Goal: Book appointment/travel/reservation

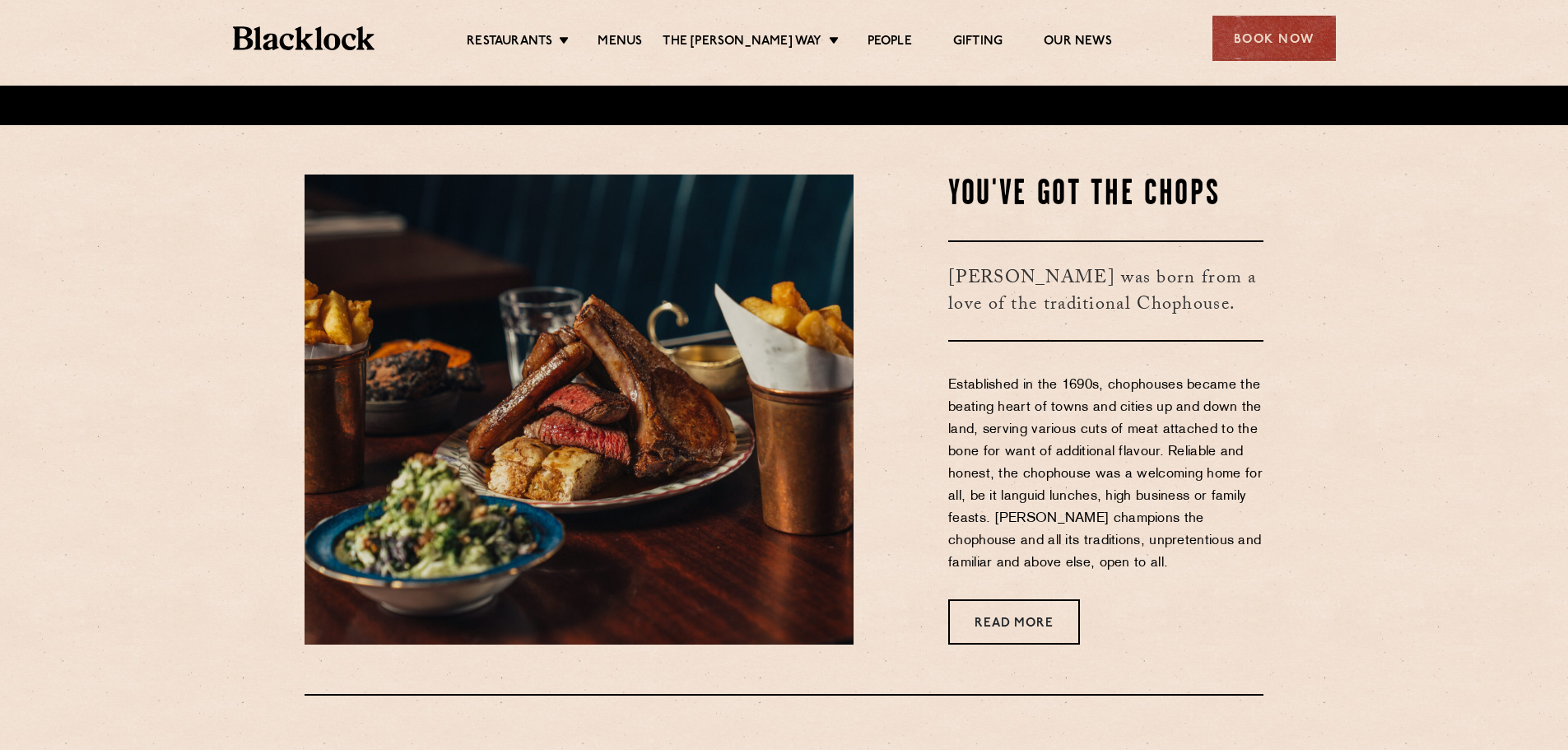
scroll to position [665, 0]
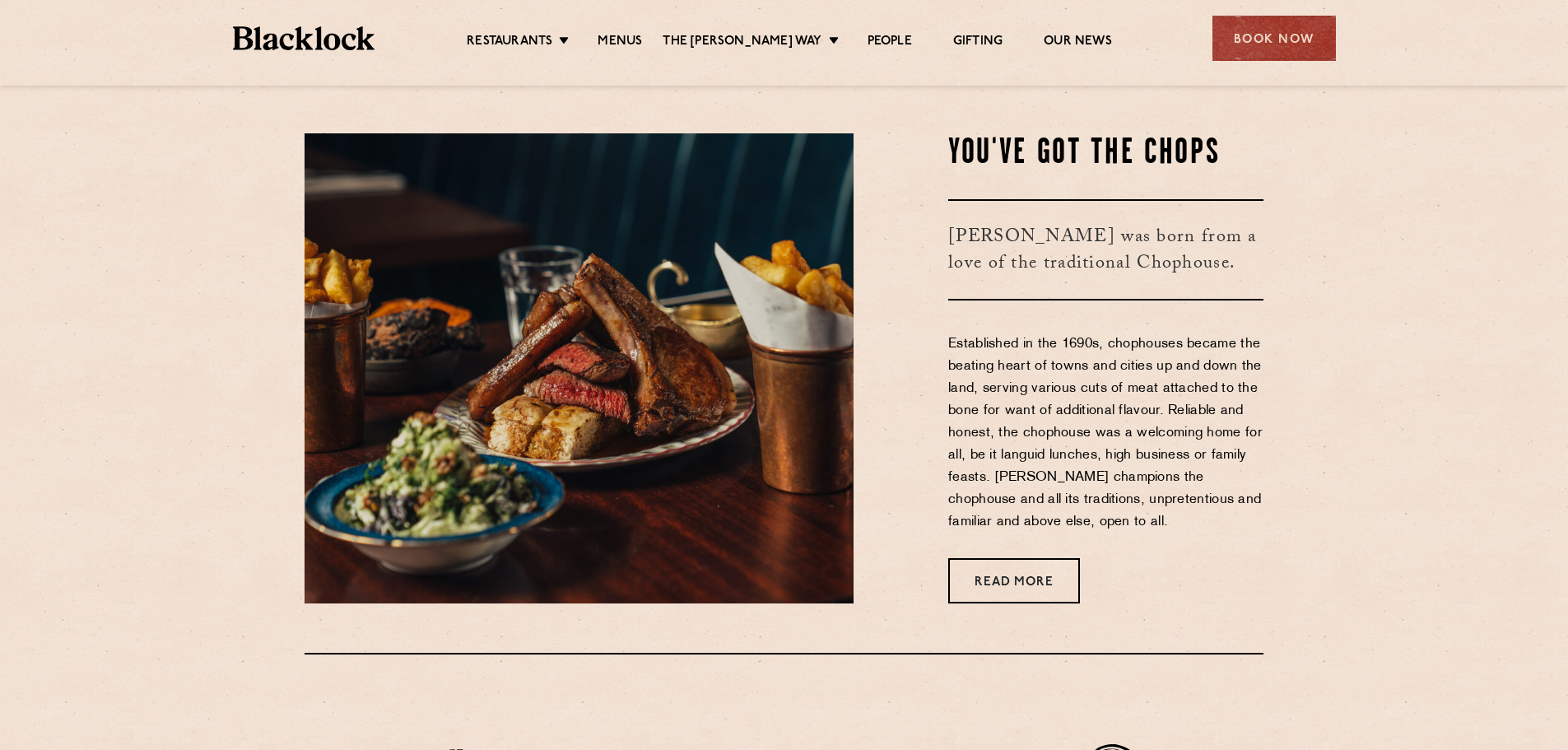
click at [147, 392] on section "You've Got The Chops Blacklock was born from a love of the traditional Chophous…" at bounding box center [784, 368] width 1568 height 569
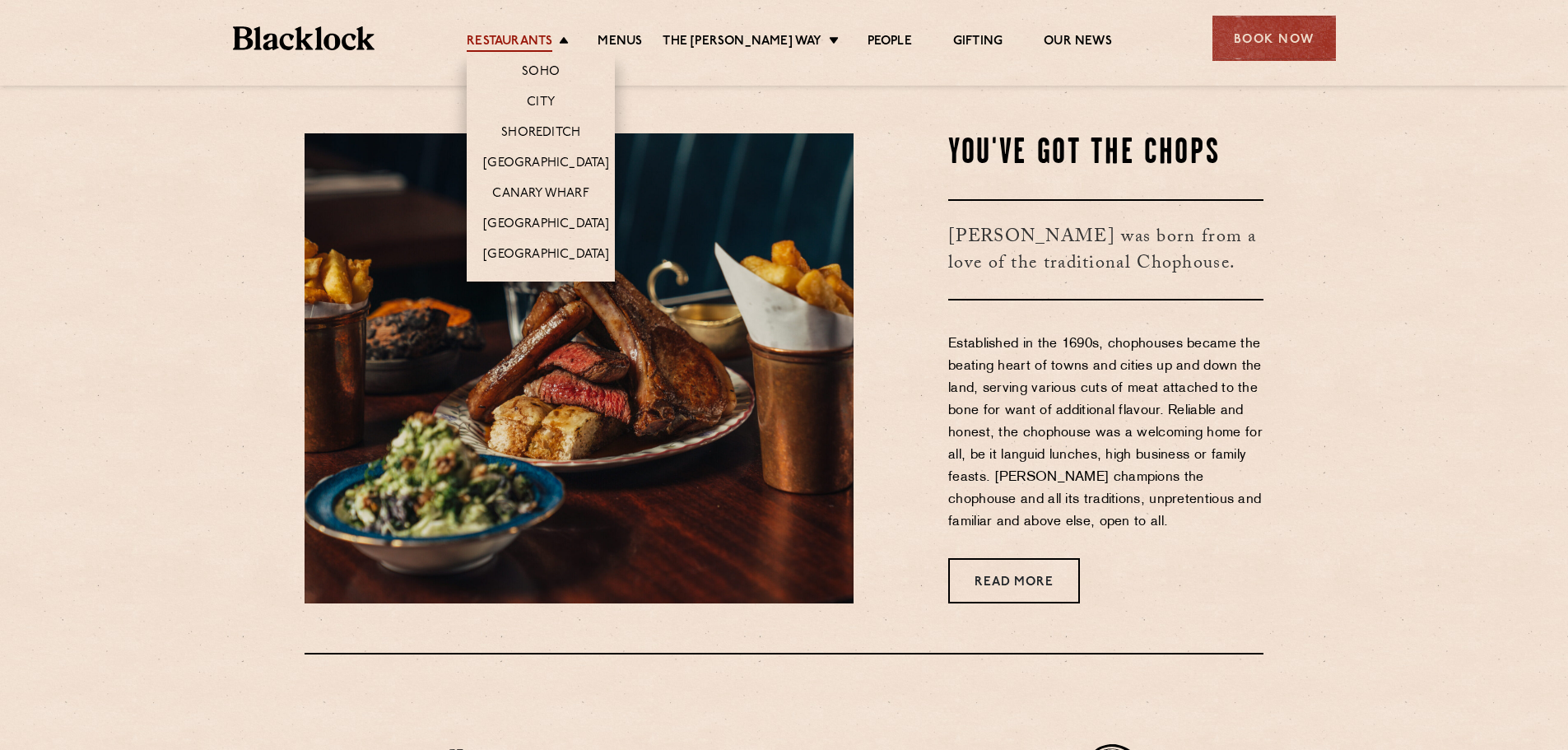
drag, startPoint x: 147, startPoint y: 392, endPoint x: 524, endPoint y: 33, distance: 520.6
click at [524, 34] on link "Restaurants" at bounding box center [509, 43] width 86 height 18
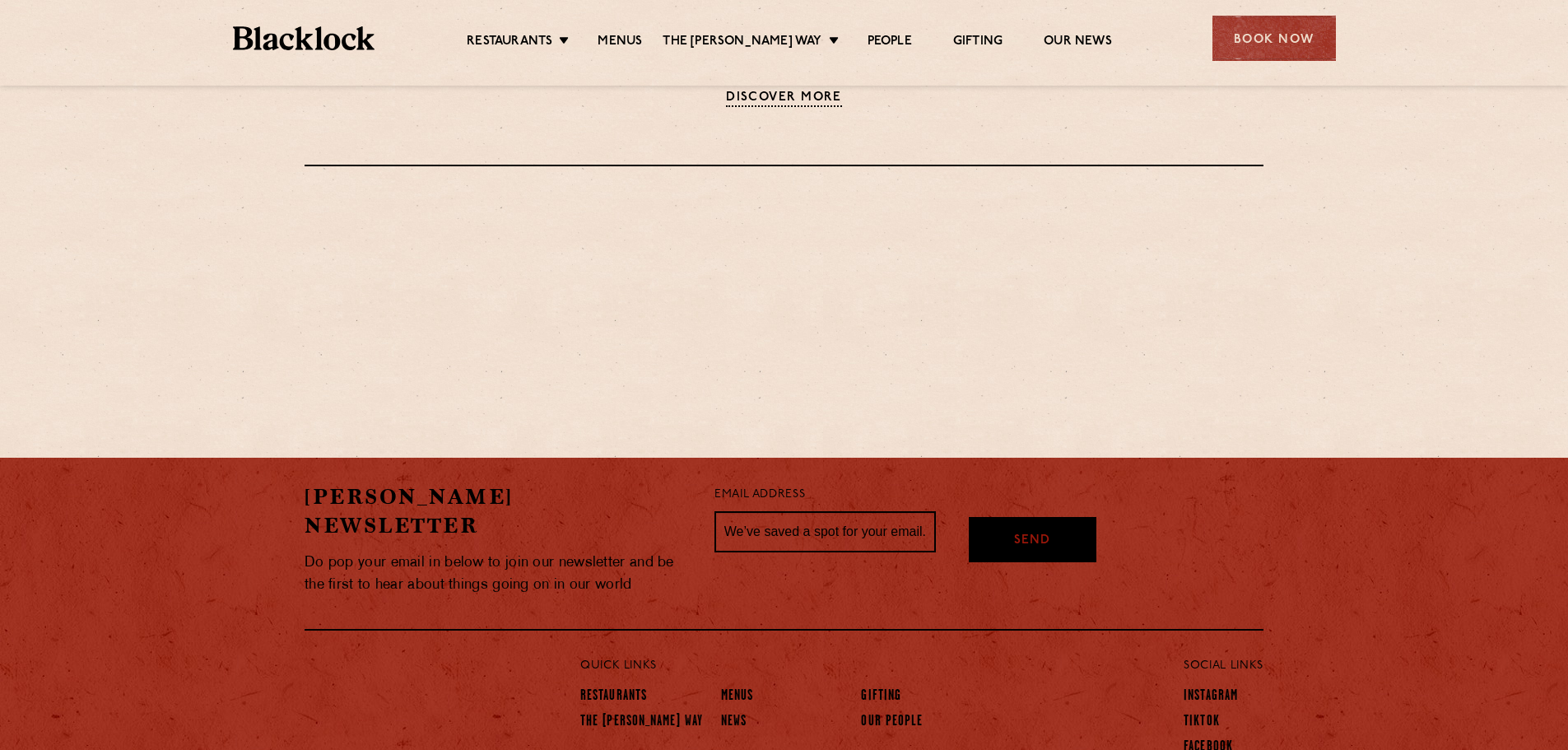
scroll to position [1566, 0]
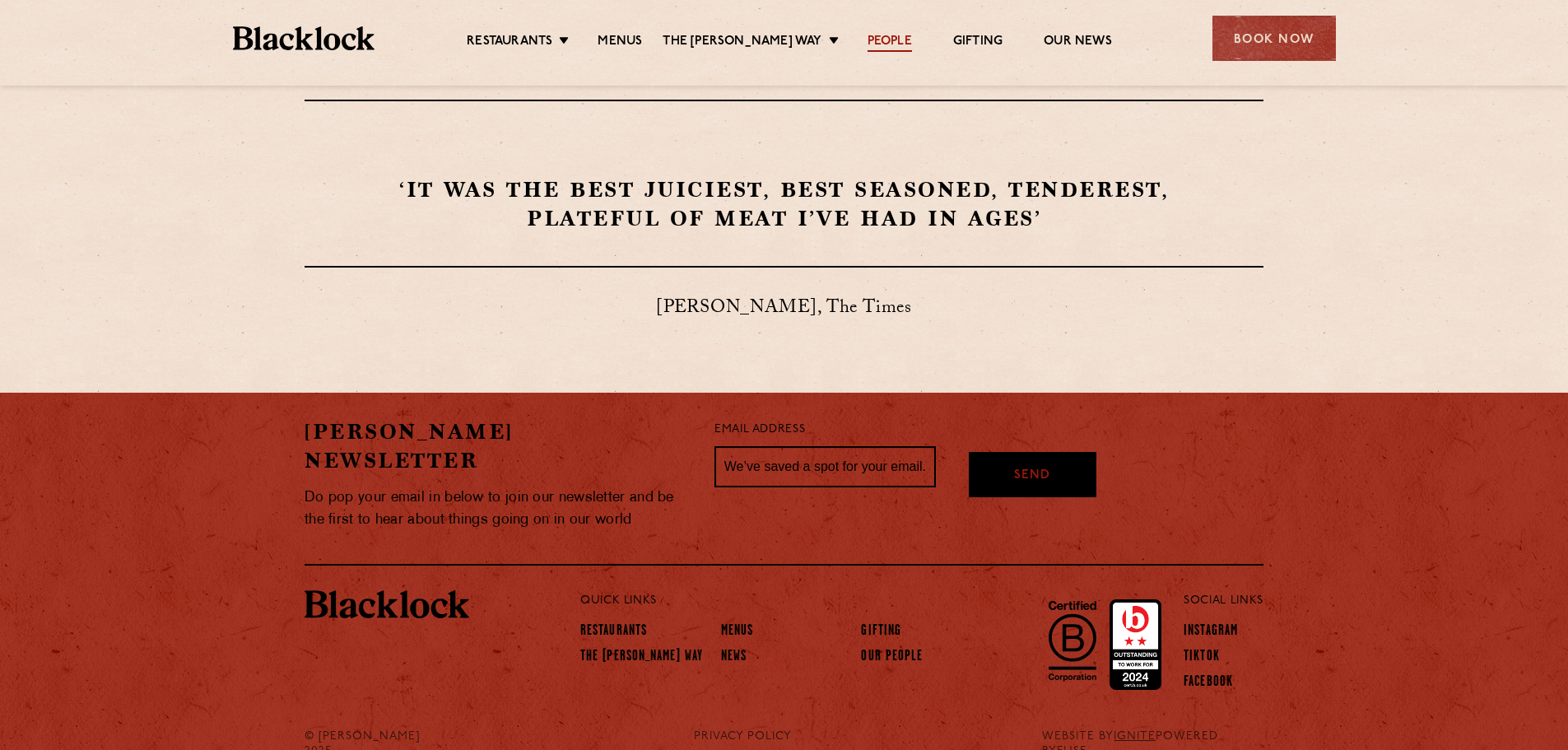
click at [880, 51] on link "People" at bounding box center [889, 43] width 45 height 18
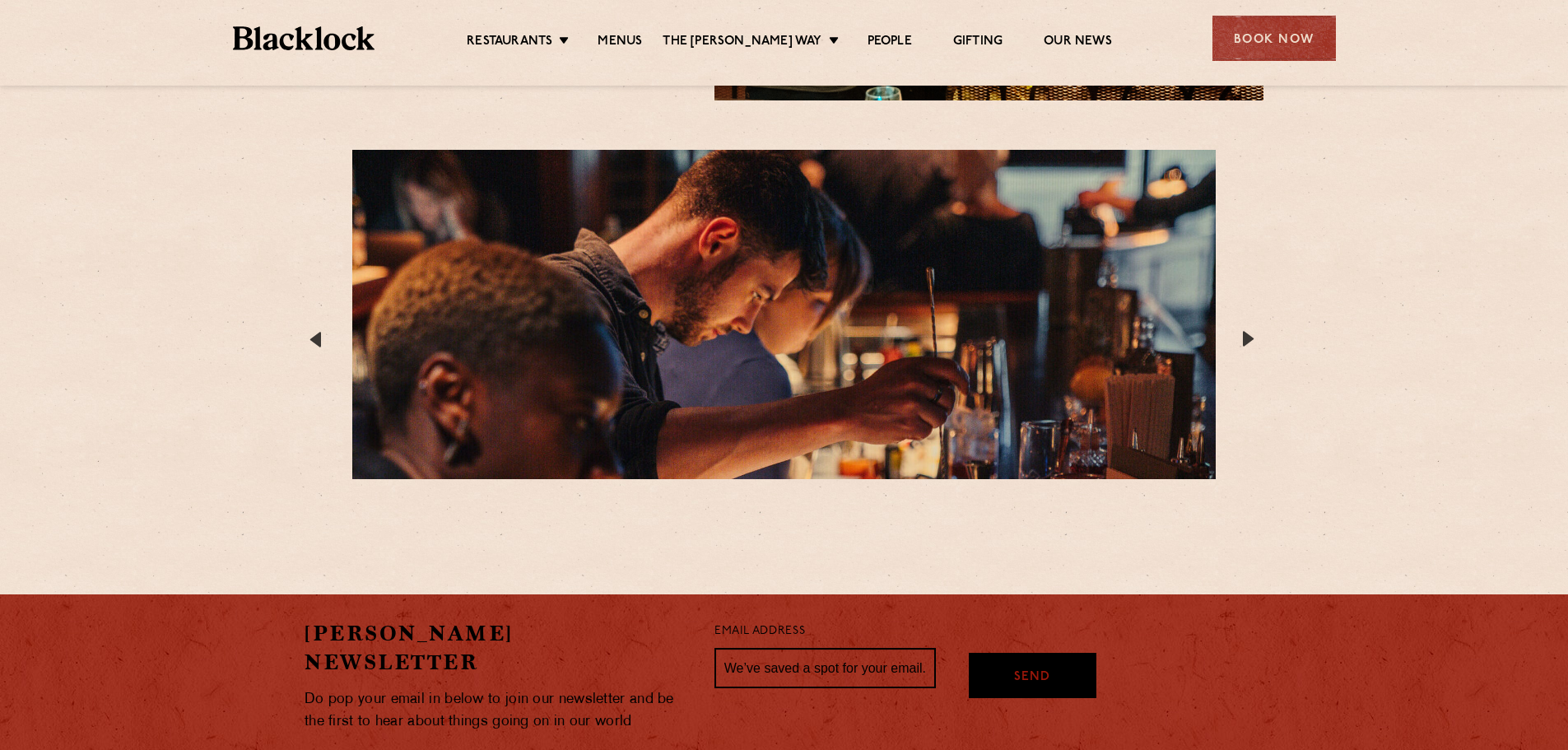
scroll to position [3046, 0]
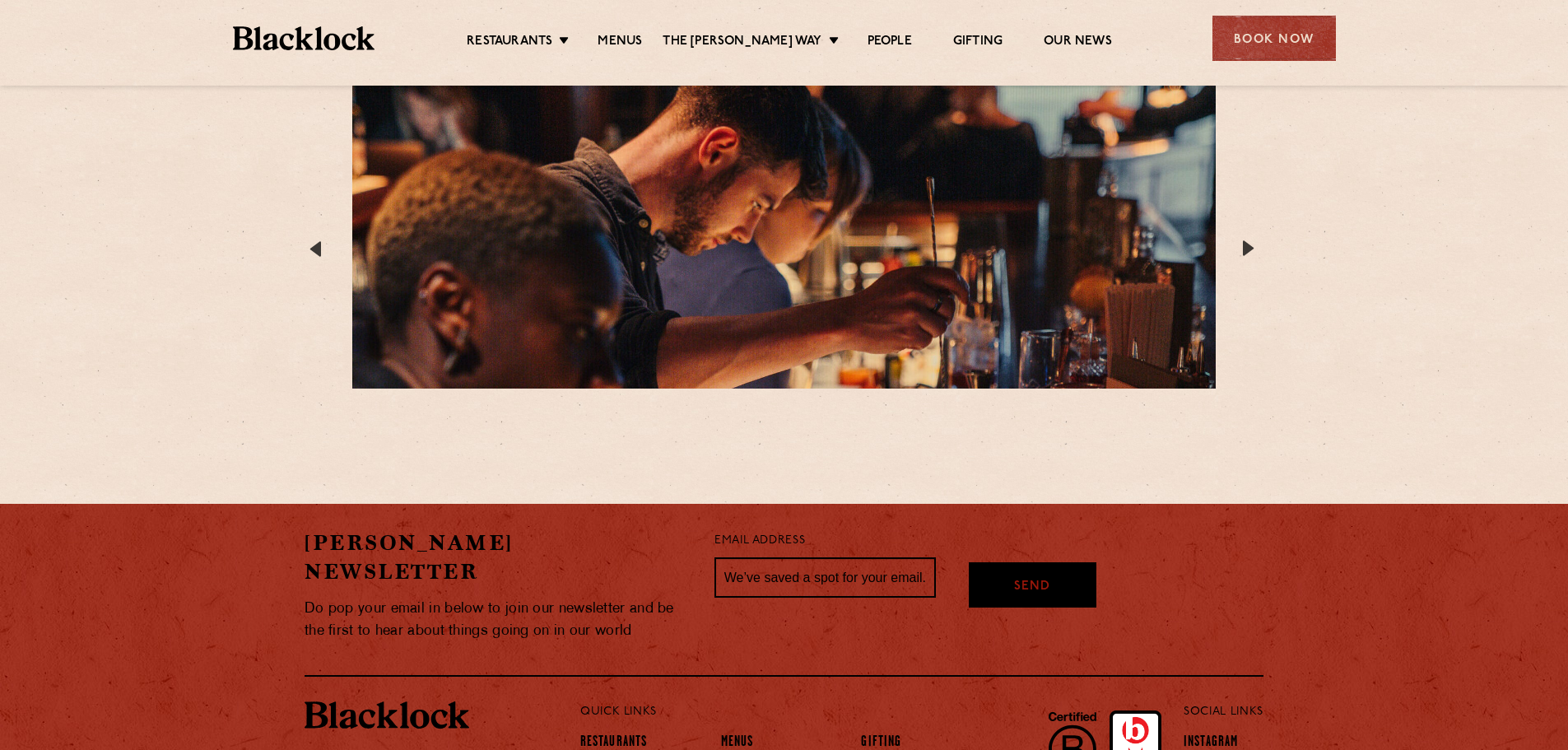
click at [1257, 47] on div "Book Now" at bounding box center [1274, 38] width 123 height 45
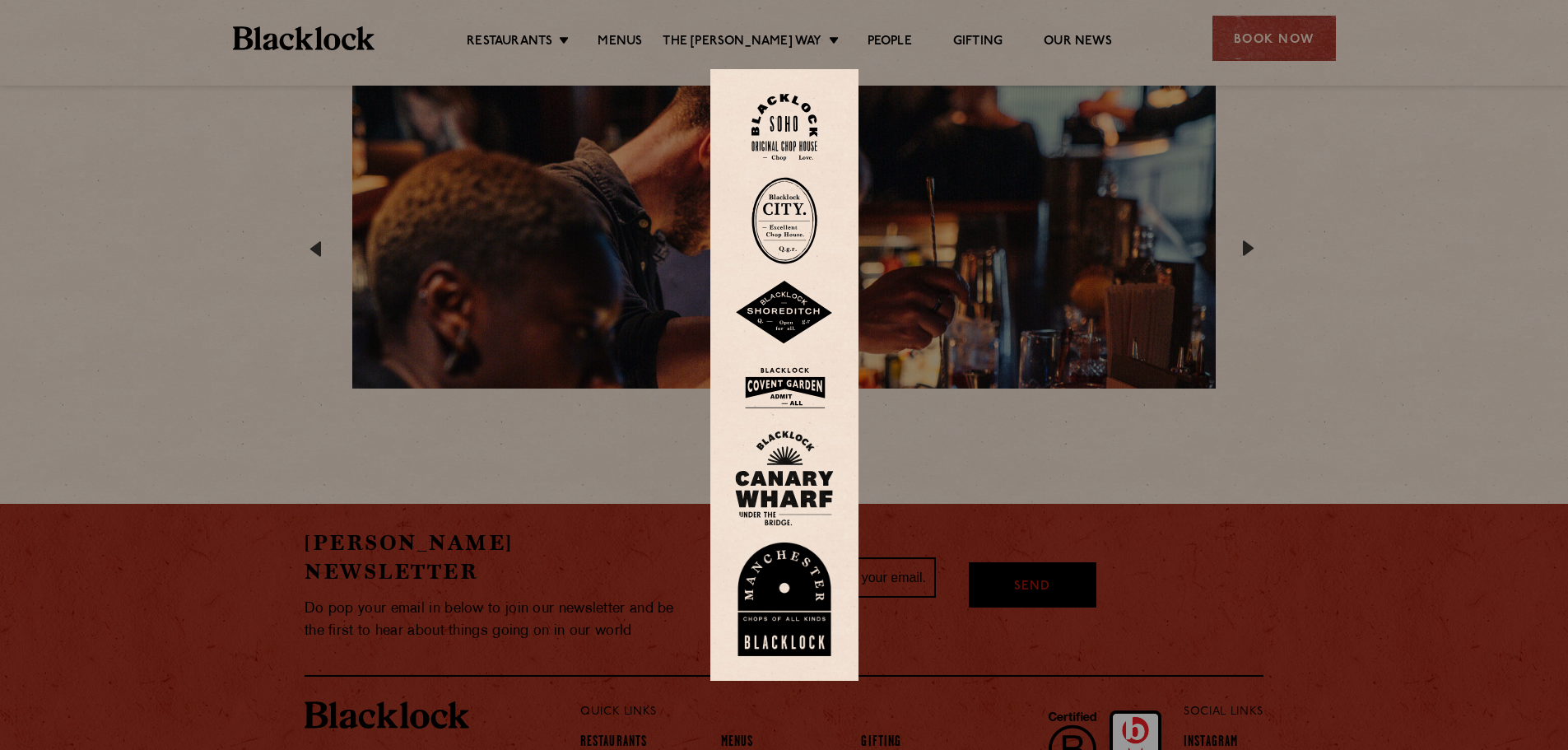
click at [793, 188] on img at bounding box center [784, 221] width 66 height 88
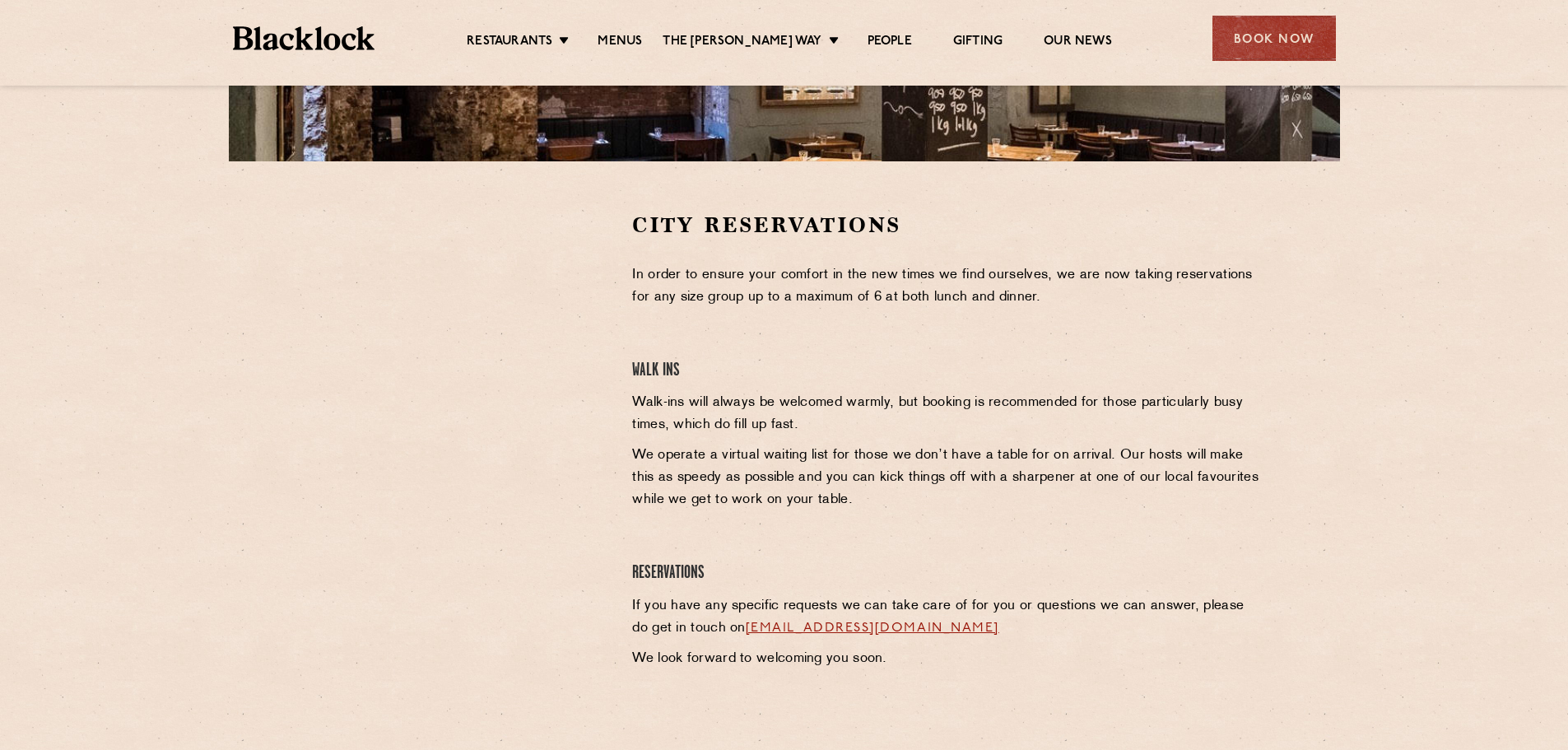
scroll to position [431, 0]
